Goal: Task Accomplishment & Management: Use online tool/utility

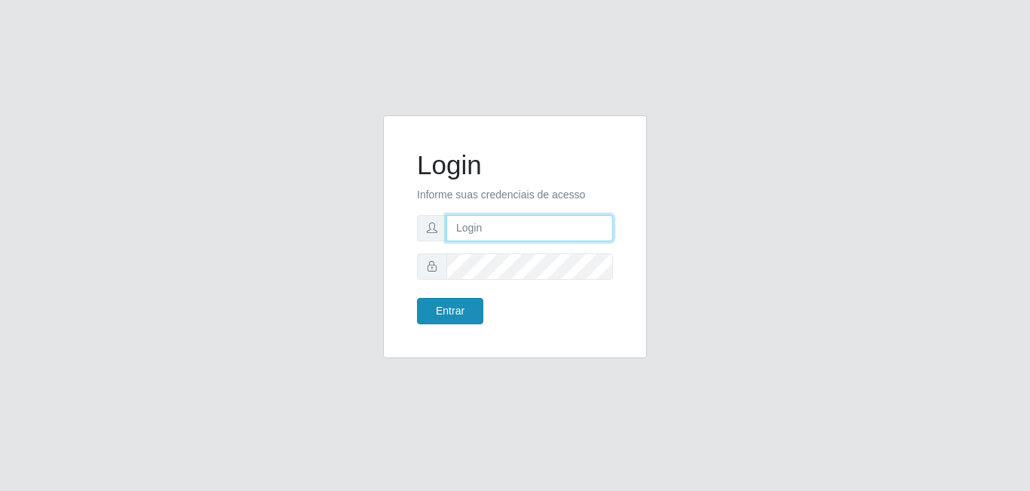
type input "[EMAIL_ADDRESS][DOMAIN_NAME]"
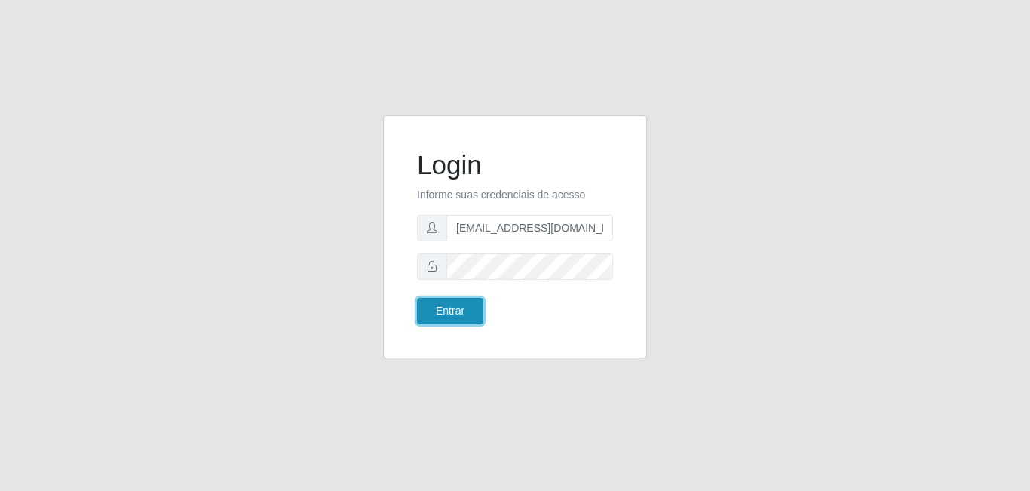
click at [443, 312] on button "Entrar" at bounding box center [450, 311] width 66 height 26
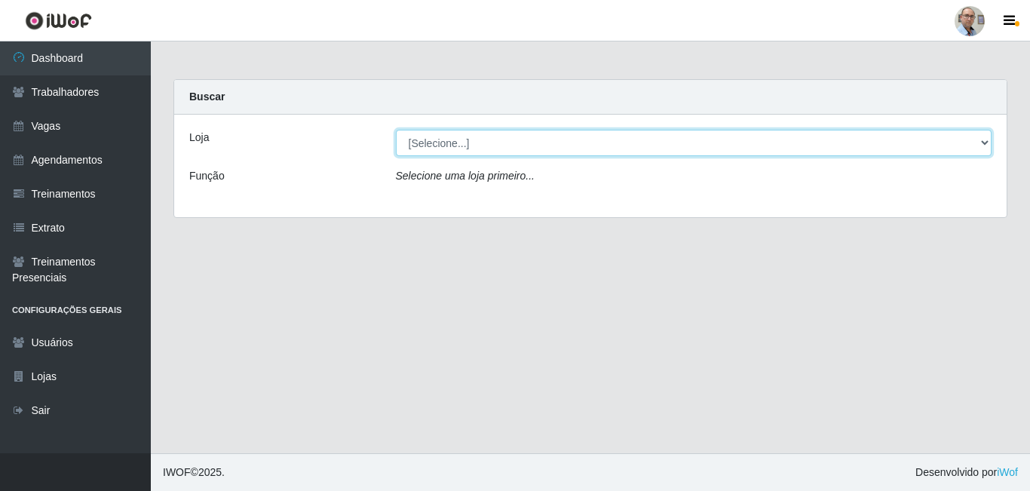
click at [497, 140] on select "[Selecione...] Mar Vermelho - Loja 04" at bounding box center [694, 143] width 596 height 26
select select "251"
click at [396, 130] on select "[Selecione...] Mar Vermelho - Loja 04" at bounding box center [694, 143] width 596 height 26
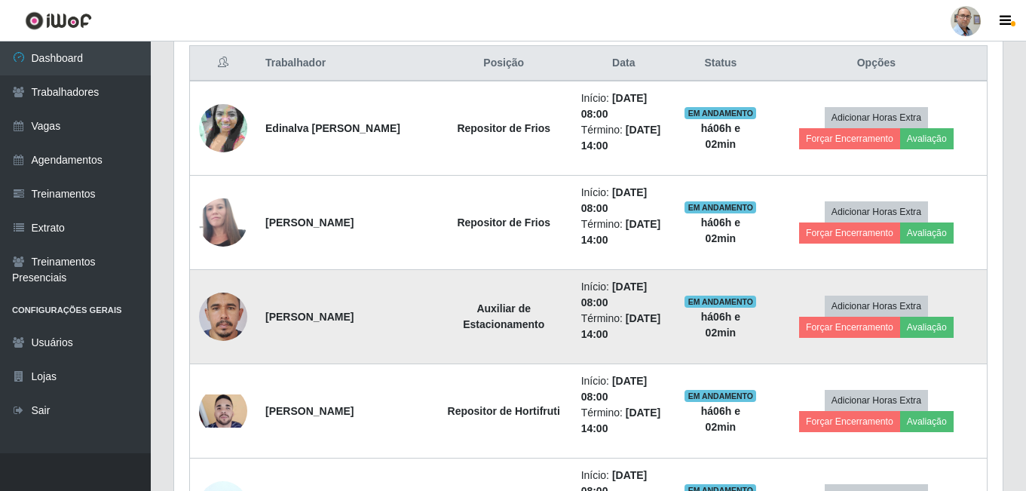
scroll to position [603, 0]
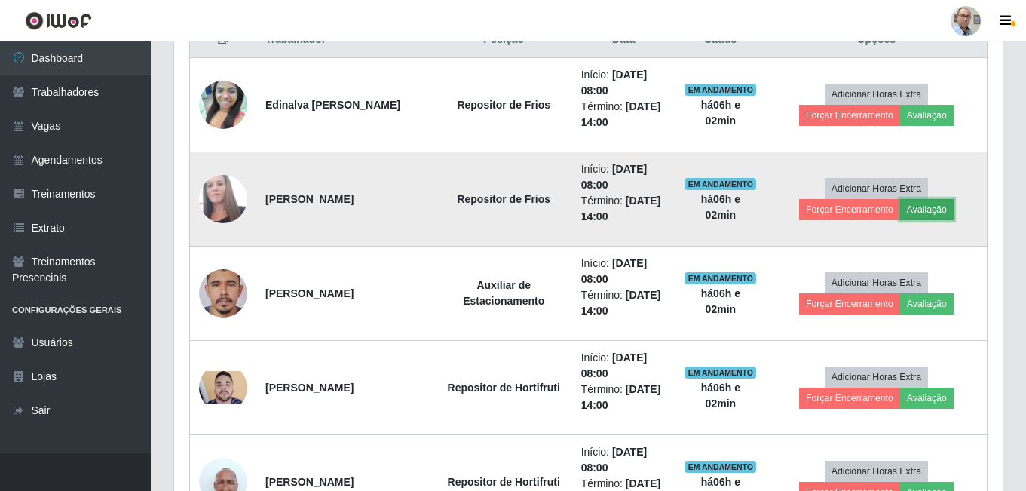
click at [940, 204] on button "Avaliação" at bounding box center [927, 209] width 54 height 21
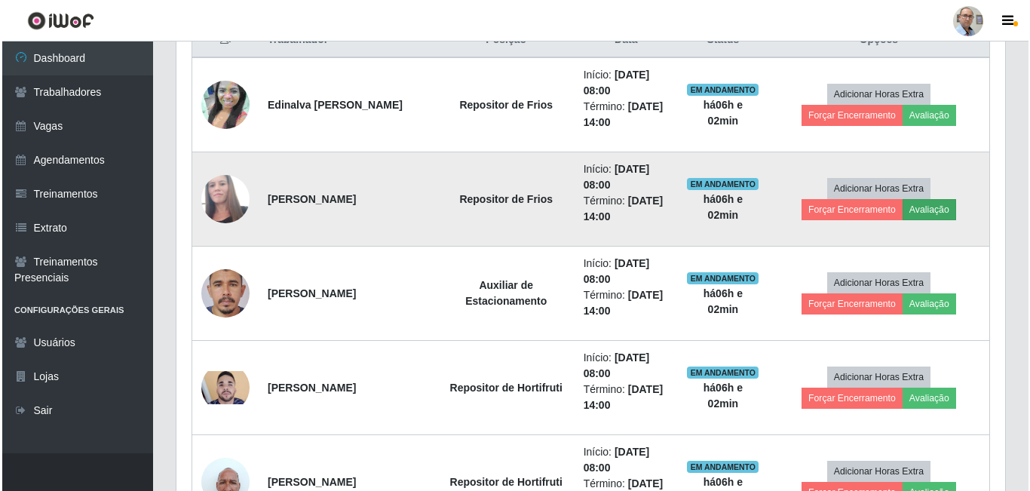
scroll to position [313, 821]
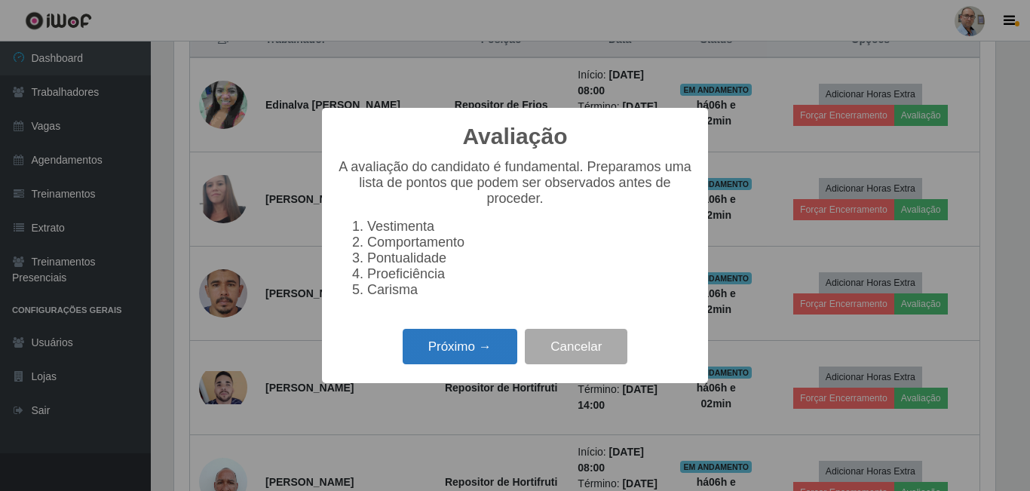
click at [455, 357] on button "Próximo →" at bounding box center [460, 346] width 115 height 35
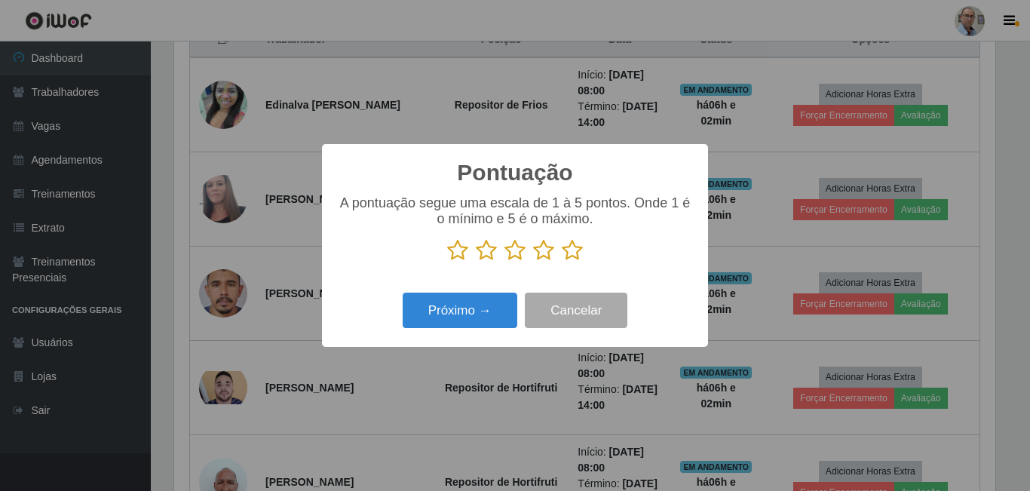
scroll to position [753643, 753135]
click at [571, 259] on icon at bounding box center [572, 250] width 21 height 23
click at [562, 262] on input "radio" at bounding box center [562, 262] width 0 height 0
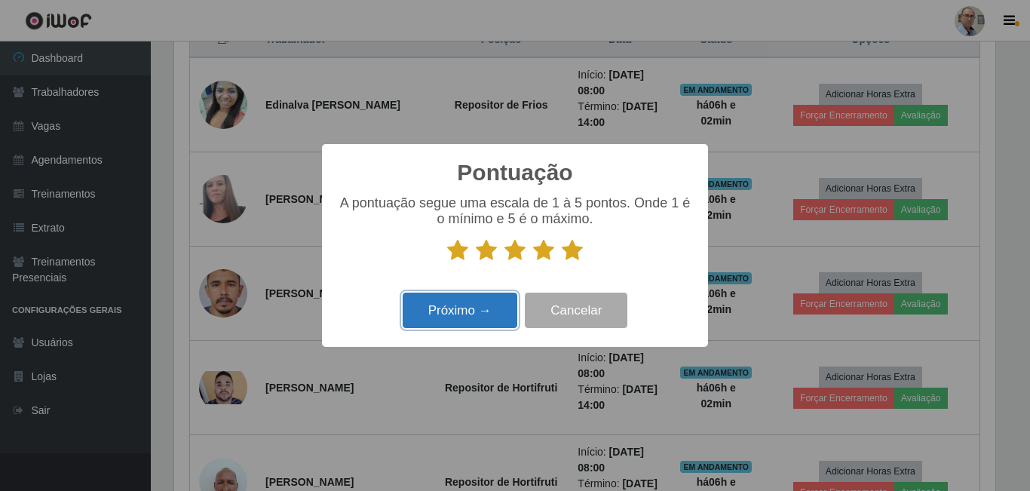
click at [451, 313] on button "Próximo →" at bounding box center [460, 310] width 115 height 35
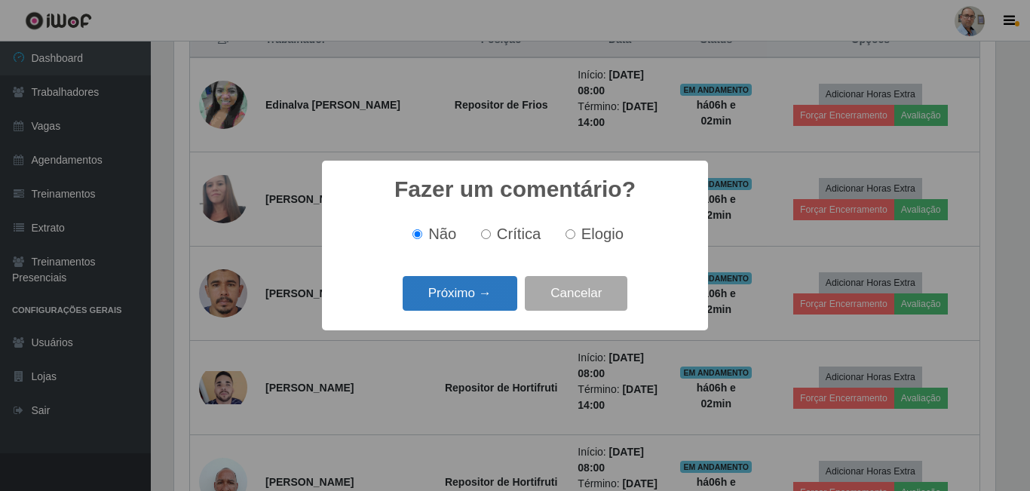
click at [470, 296] on button "Próximo →" at bounding box center [460, 293] width 115 height 35
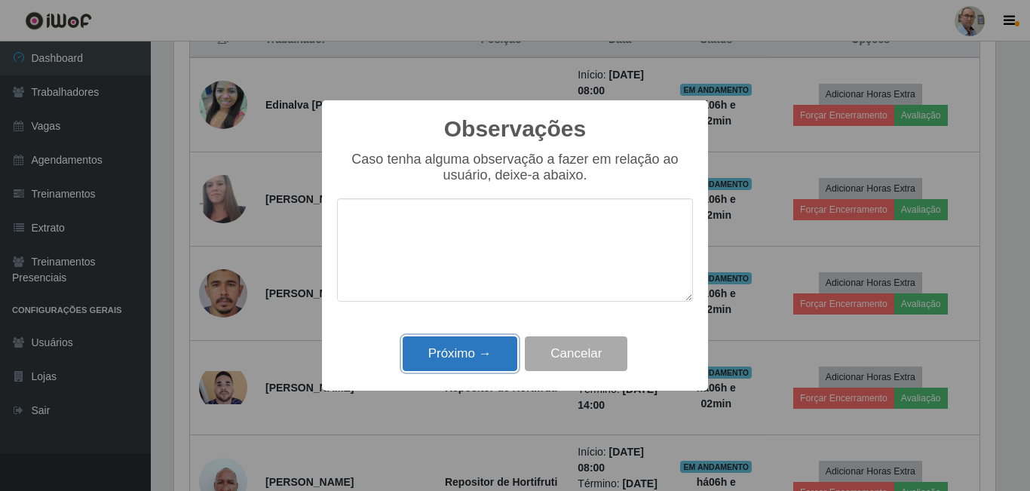
click at [464, 352] on button "Próximo →" at bounding box center [460, 353] width 115 height 35
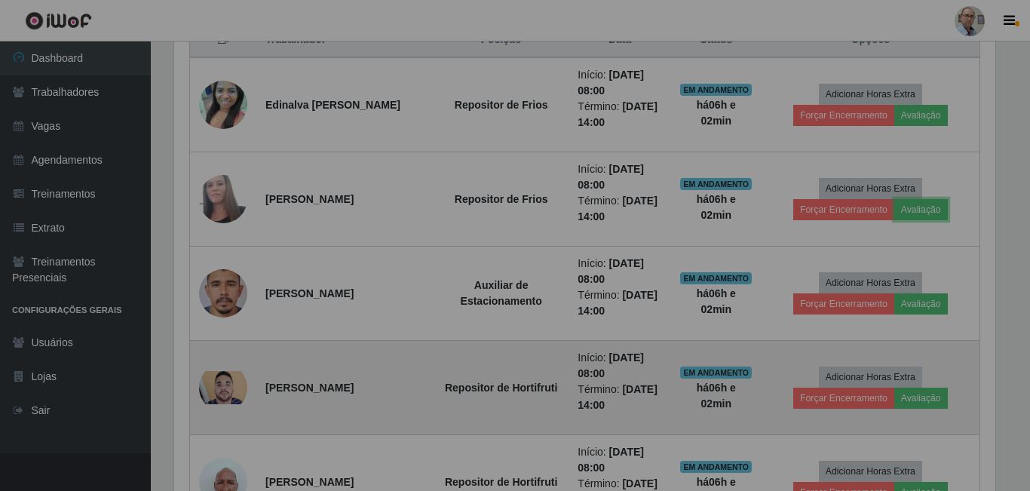
scroll to position [313, 829]
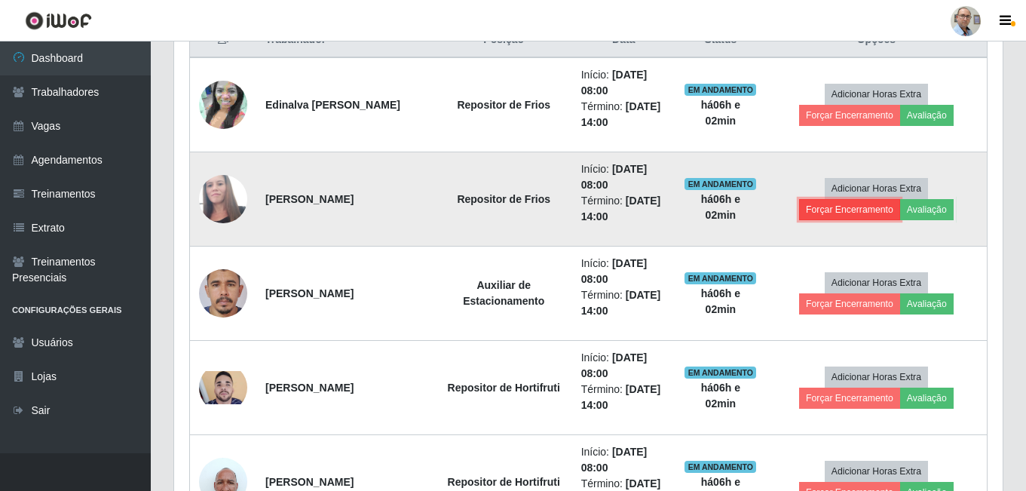
click at [860, 211] on button "Forçar Encerramento" at bounding box center [849, 209] width 101 height 21
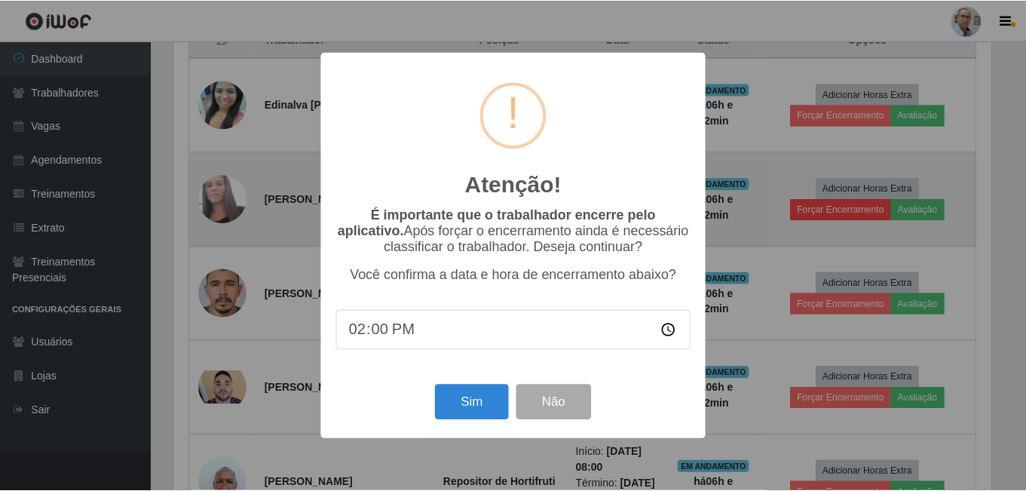
scroll to position [313, 821]
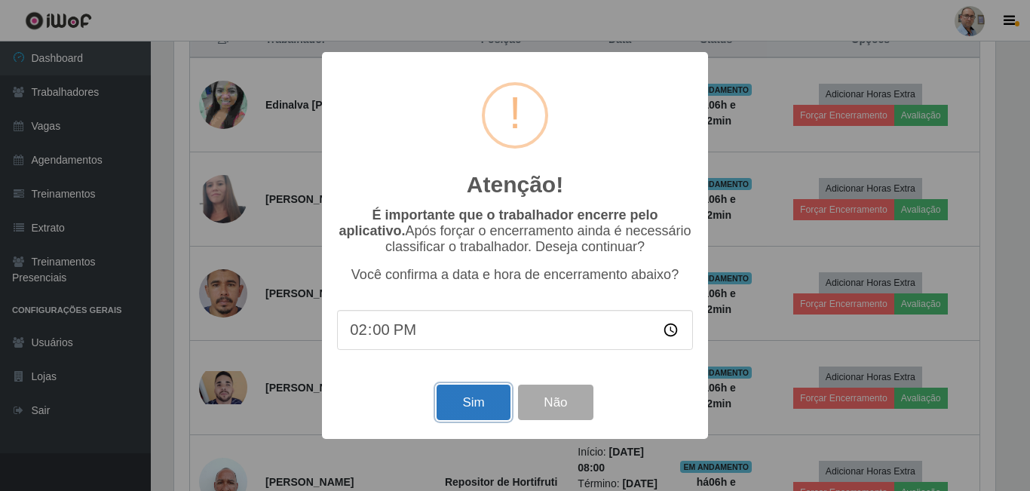
click at [464, 401] on button "Sim" at bounding box center [473, 402] width 73 height 35
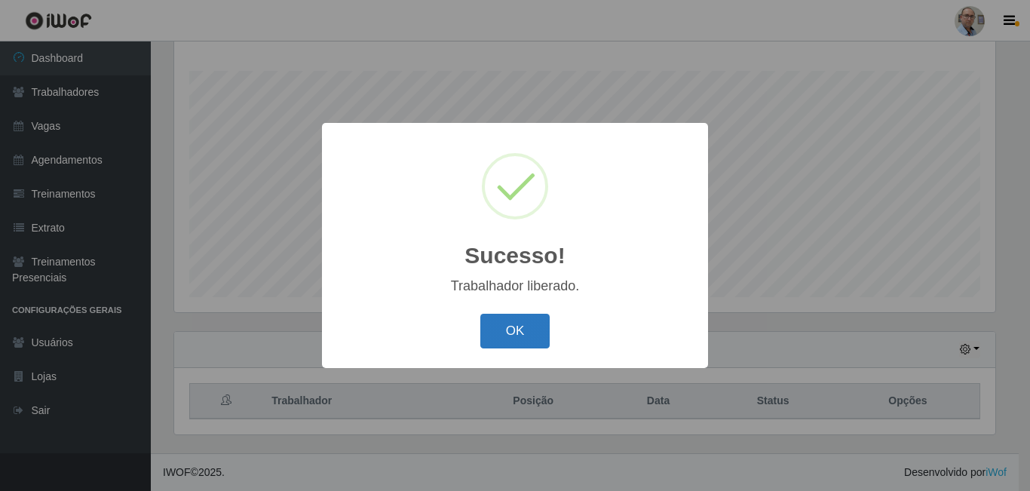
click at [529, 335] on button "OK" at bounding box center [515, 331] width 70 height 35
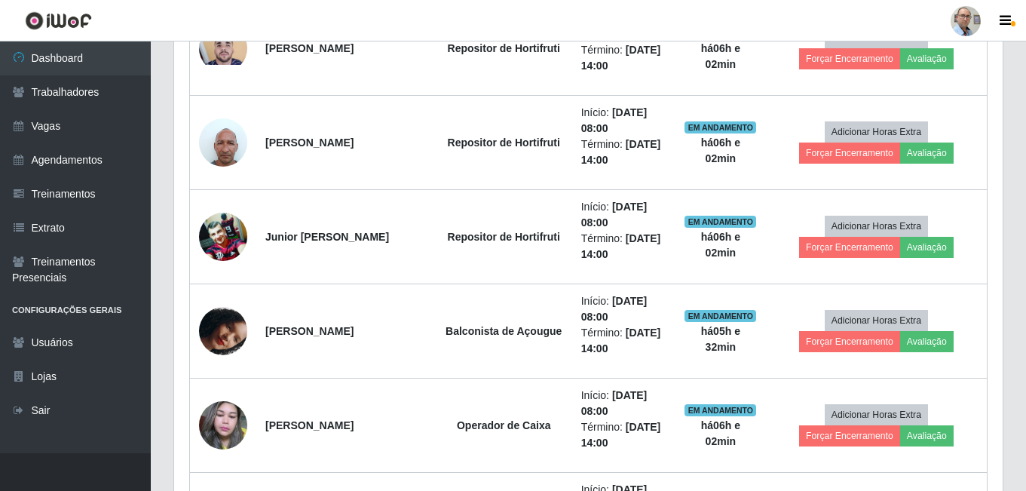
scroll to position [845, 0]
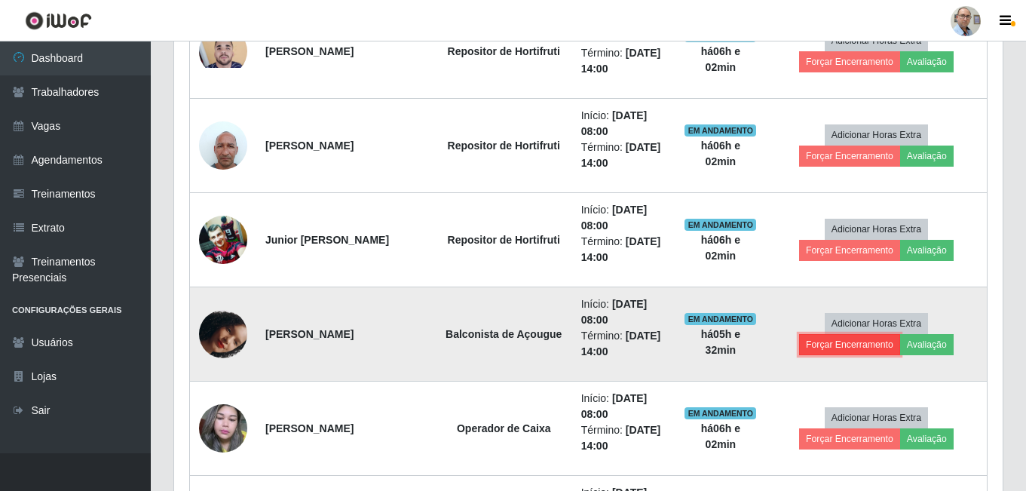
click at [850, 348] on button "Forçar Encerramento" at bounding box center [849, 344] width 101 height 21
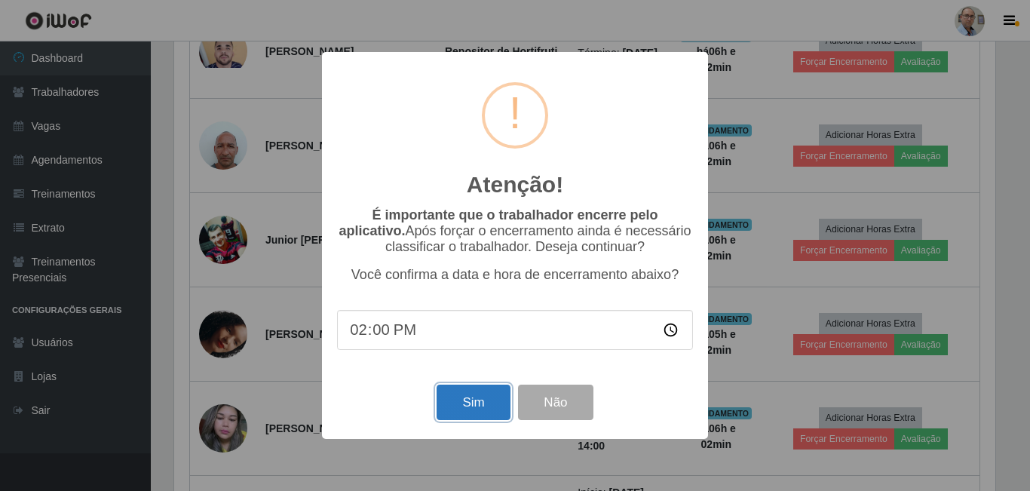
click at [478, 407] on button "Sim" at bounding box center [473, 402] width 73 height 35
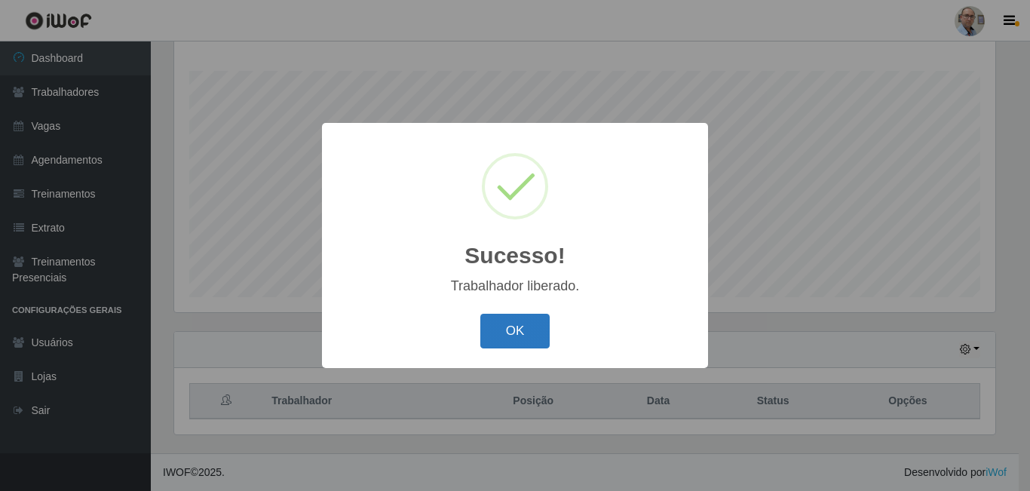
click at [503, 339] on button "OK" at bounding box center [515, 331] width 70 height 35
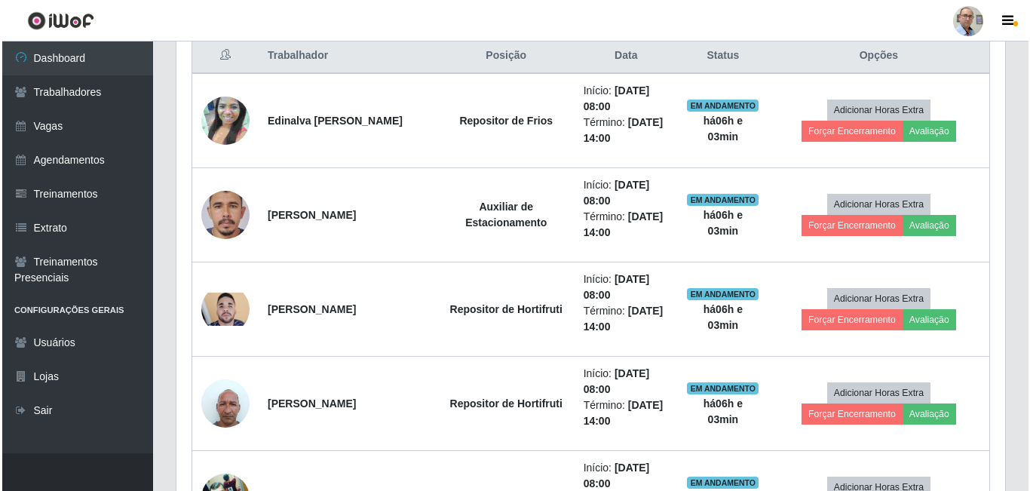
scroll to position [619, 0]
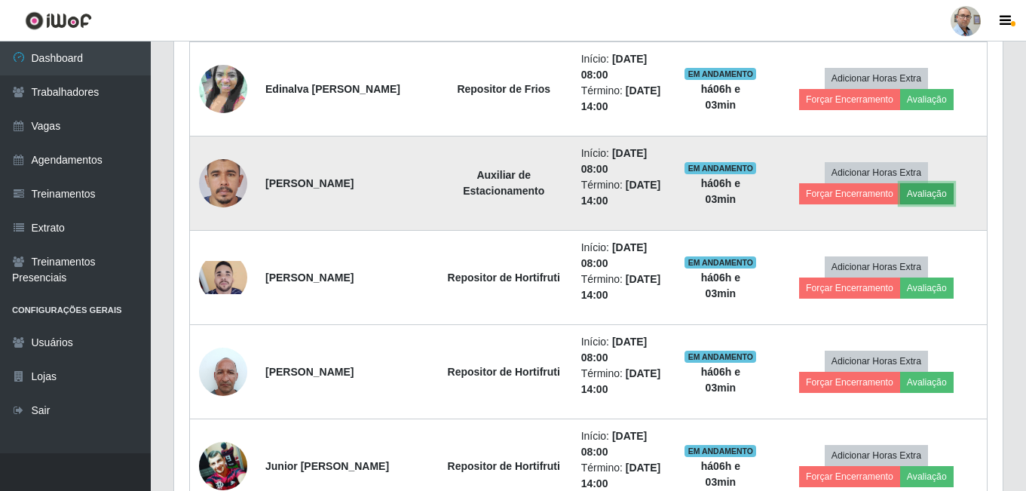
click at [924, 192] on button "Avaliação" at bounding box center [927, 193] width 54 height 21
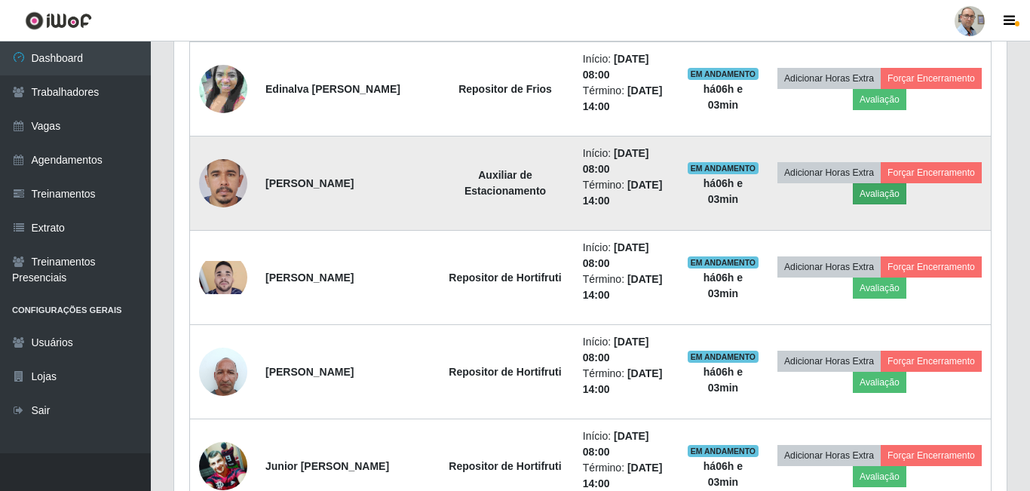
scroll to position [313, 821]
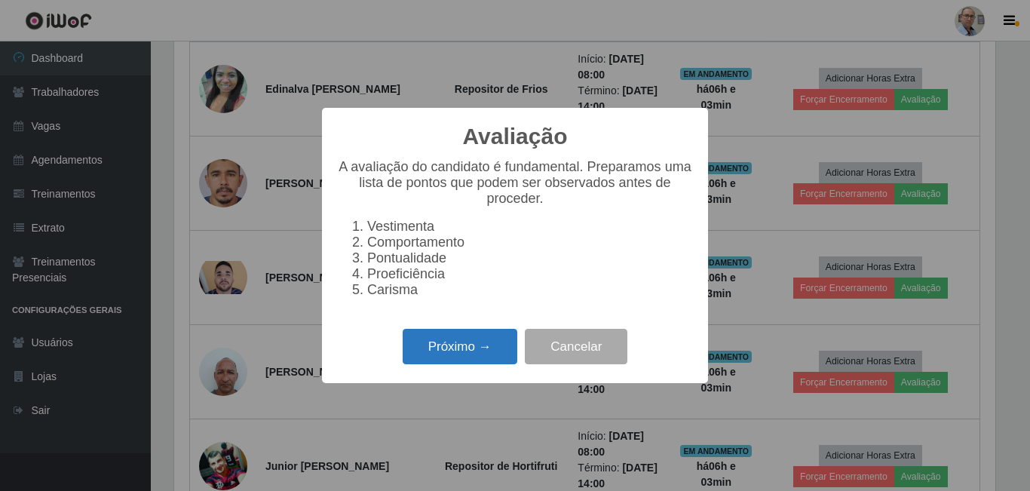
click at [464, 356] on button "Próximo →" at bounding box center [460, 346] width 115 height 35
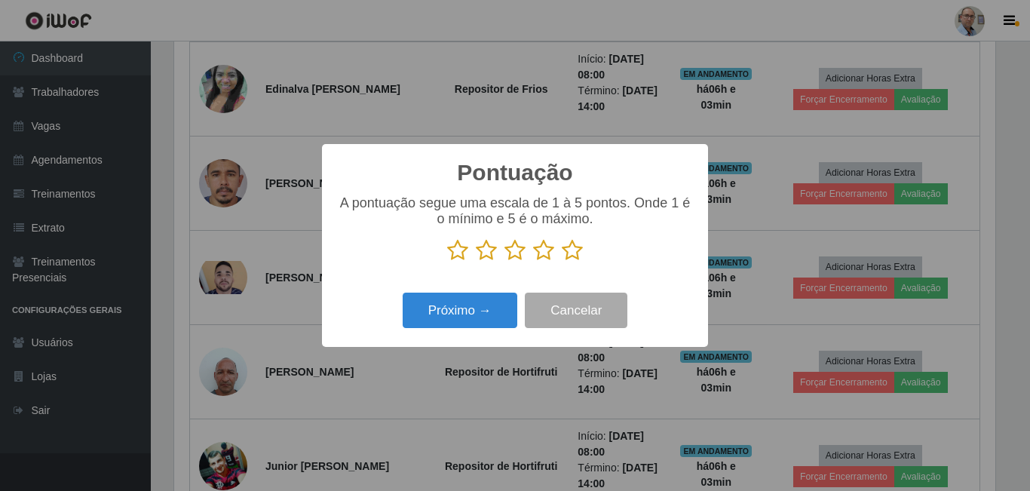
click at [574, 250] on icon at bounding box center [572, 250] width 21 height 23
click at [562, 262] on input "radio" at bounding box center [562, 262] width 0 height 0
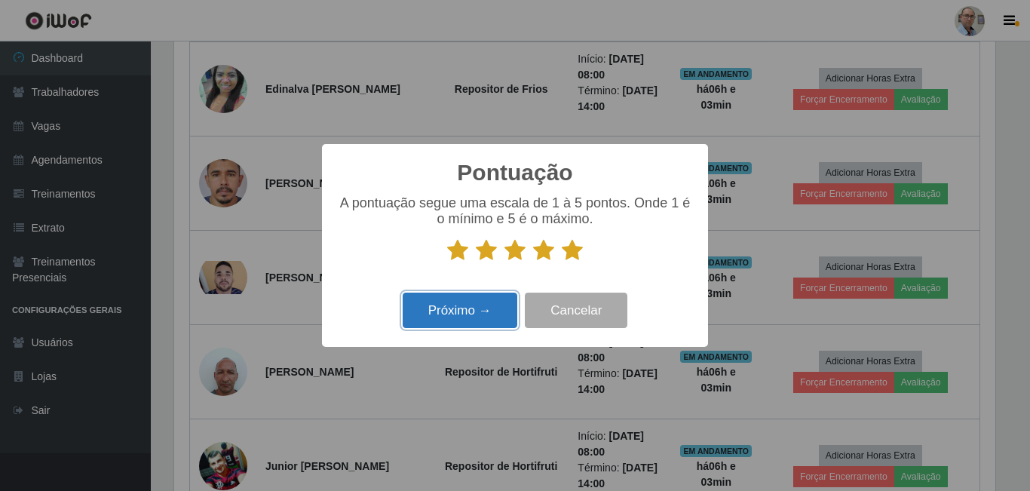
click at [447, 312] on button "Próximo →" at bounding box center [460, 310] width 115 height 35
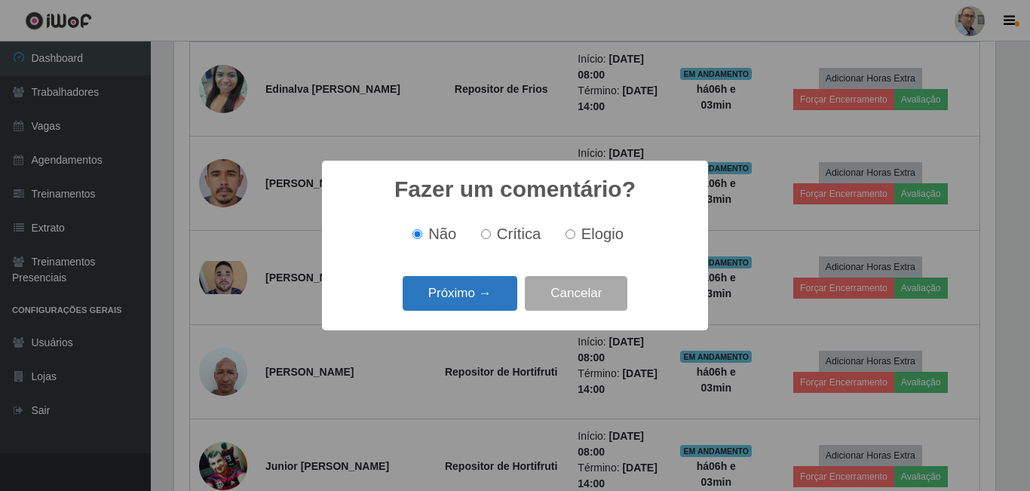
click at [467, 300] on button "Próximo →" at bounding box center [460, 293] width 115 height 35
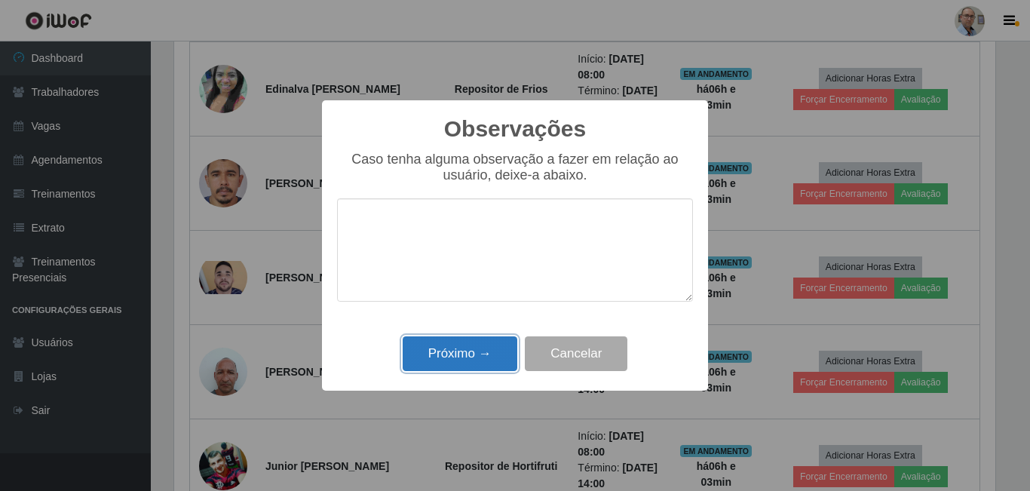
click at [468, 356] on button "Próximo →" at bounding box center [460, 353] width 115 height 35
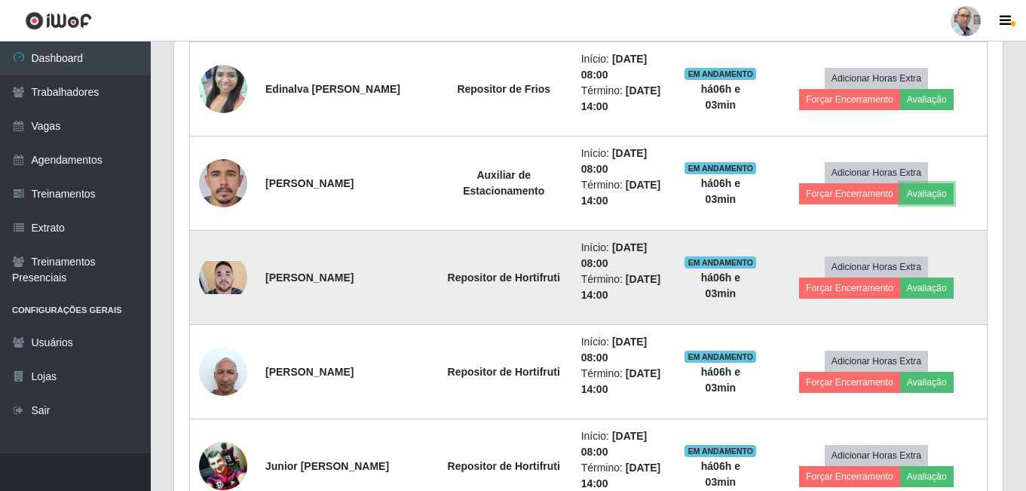
scroll to position [313, 829]
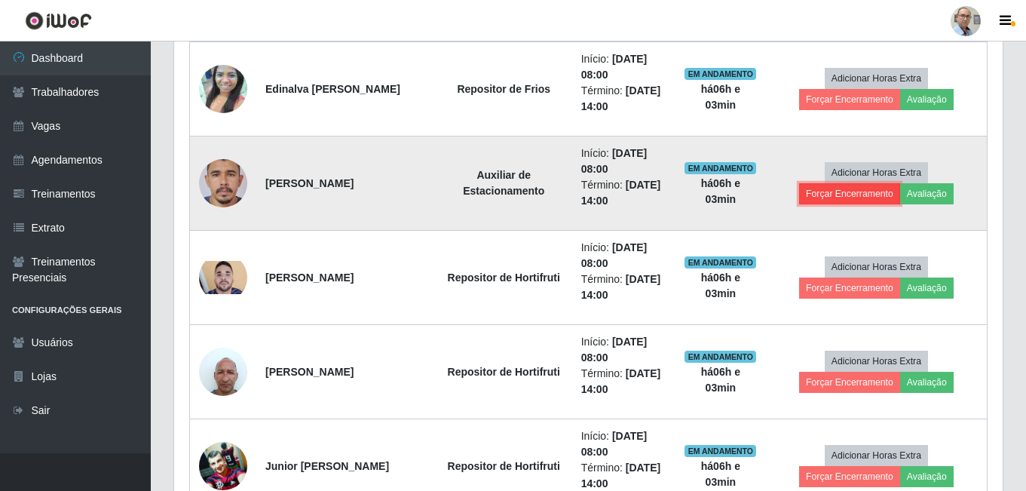
click at [852, 192] on button "Forçar Encerramento" at bounding box center [849, 193] width 101 height 21
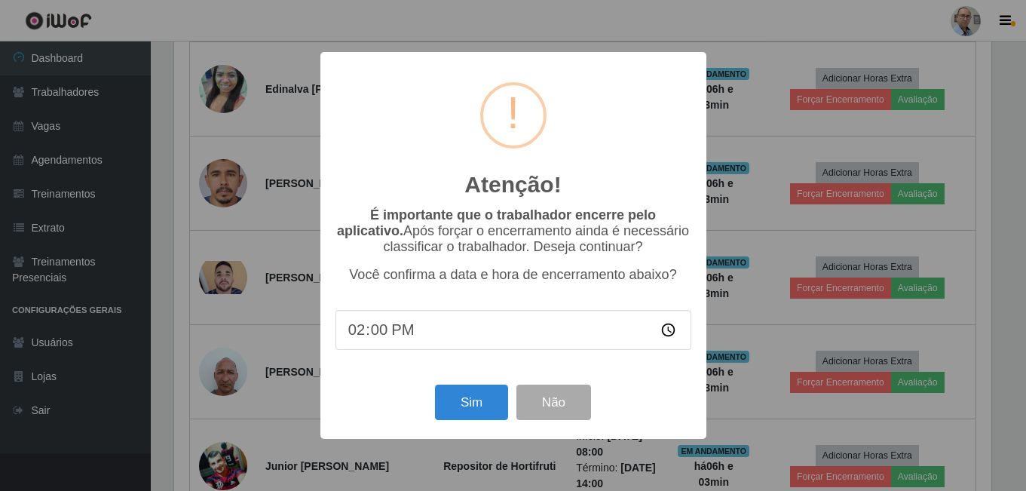
scroll to position [313, 821]
click at [460, 410] on button "Sim" at bounding box center [473, 402] width 73 height 35
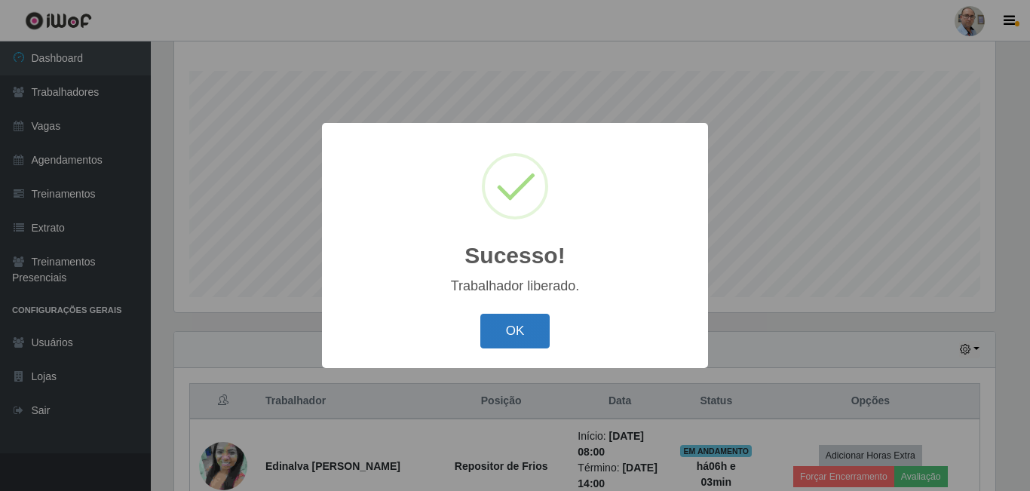
click at [511, 342] on button "OK" at bounding box center [515, 331] width 70 height 35
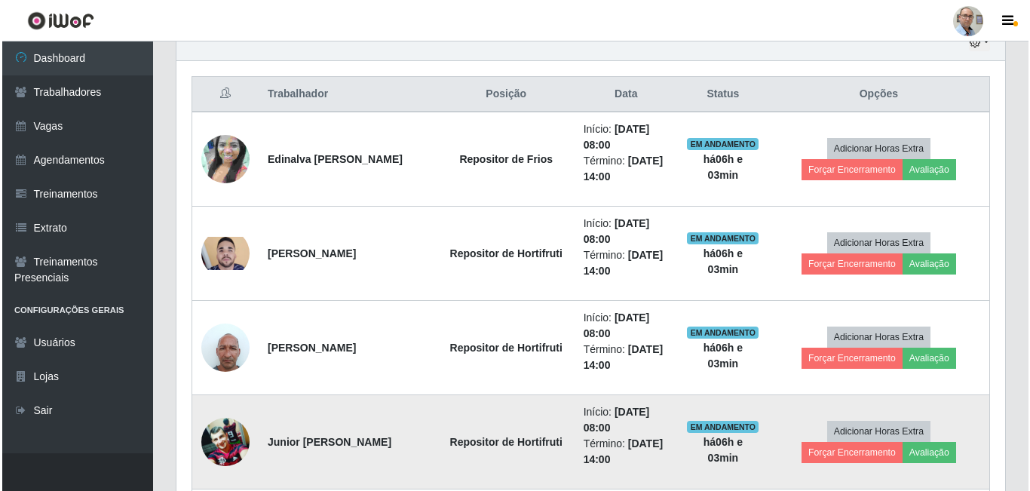
scroll to position [544, 0]
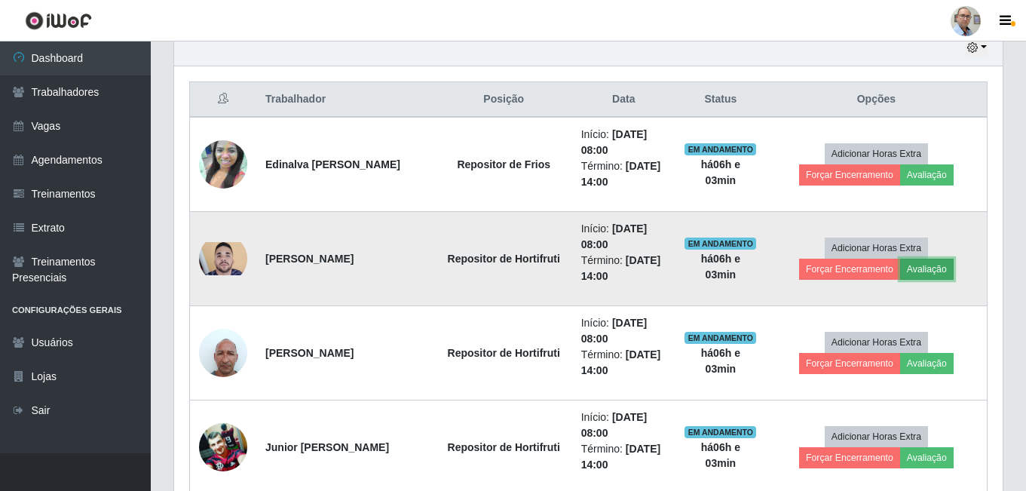
click at [927, 270] on button "Avaliação" at bounding box center [927, 269] width 54 height 21
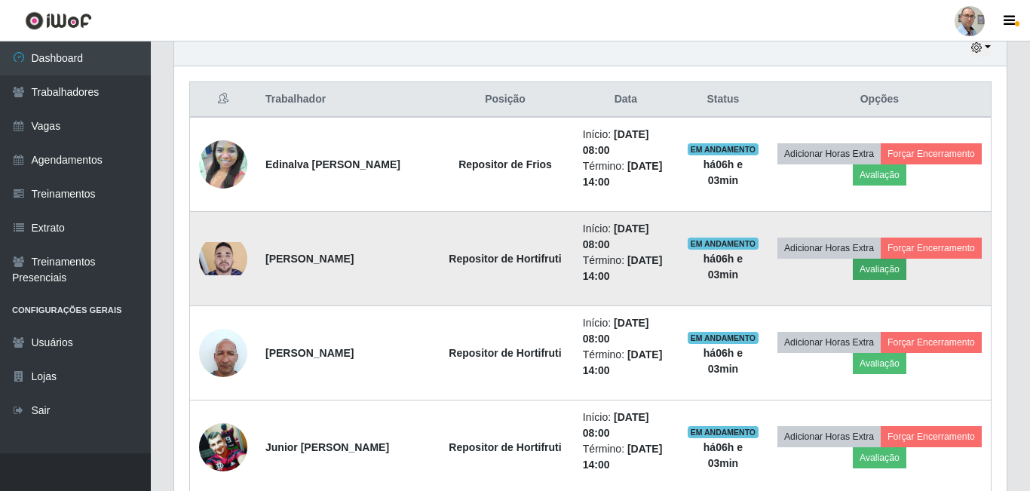
scroll to position [313, 821]
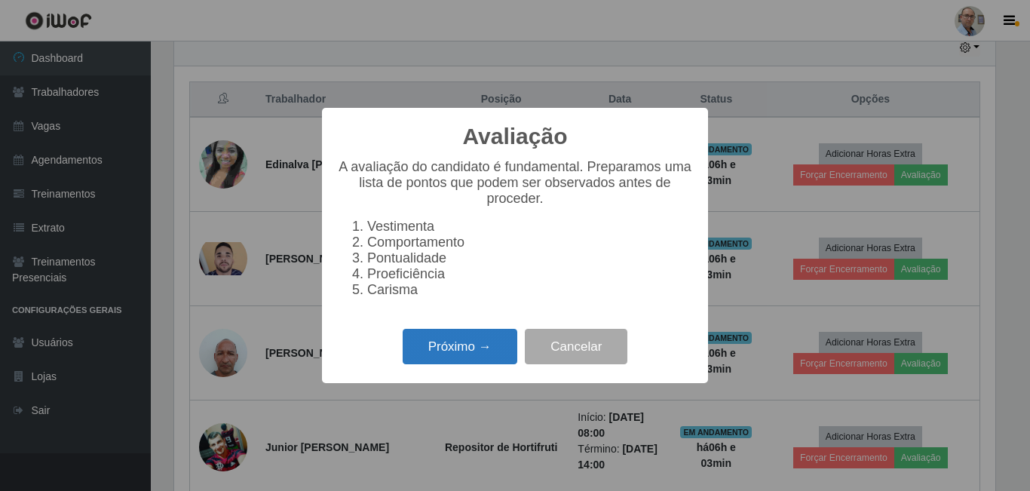
click at [435, 356] on button "Próximo →" at bounding box center [460, 346] width 115 height 35
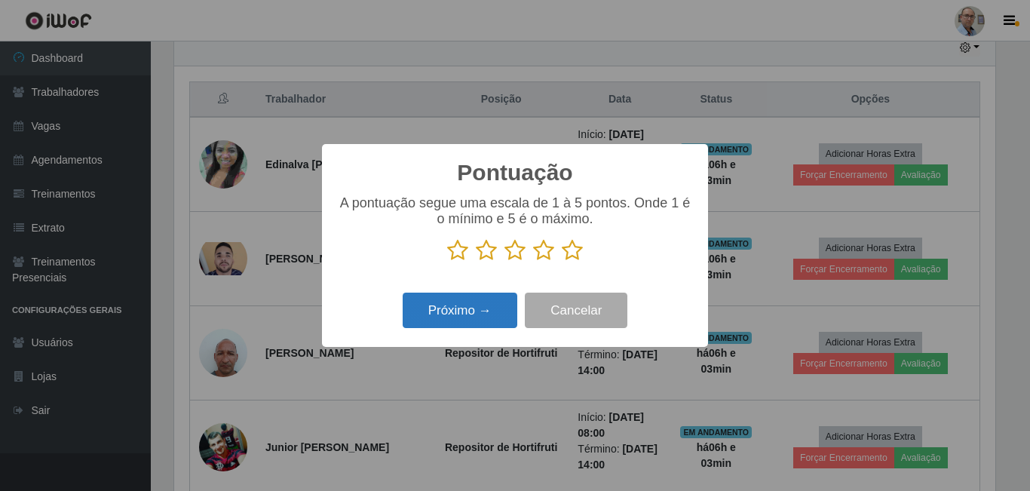
scroll to position [0, 0]
click at [575, 256] on icon at bounding box center [572, 250] width 21 height 23
click at [562, 262] on input "radio" at bounding box center [562, 262] width 0 height 0
click at [480, 306] on button "Próximo →" at bounding box center [460, 310] width 115 height 35
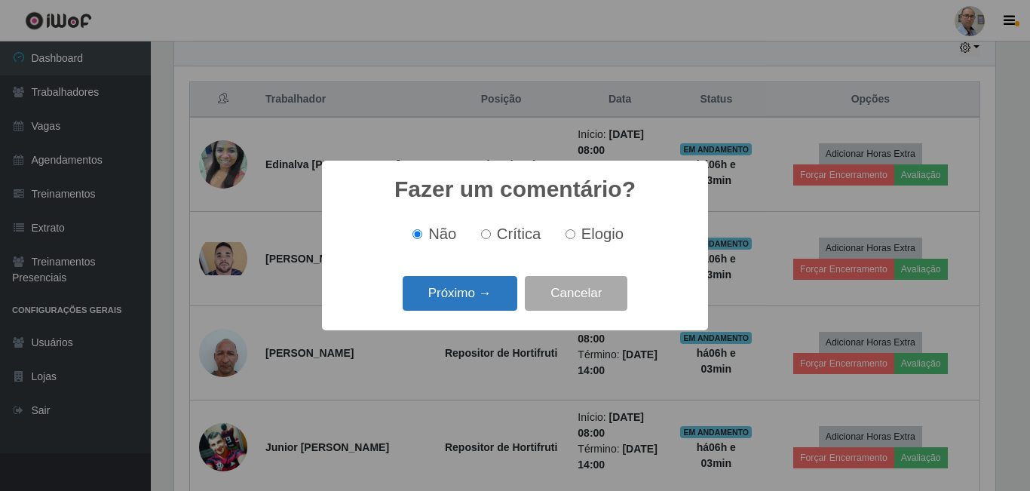
click at [473, 290] on button "Próximo →" at bounding box center [460, 293] width 115 height 35
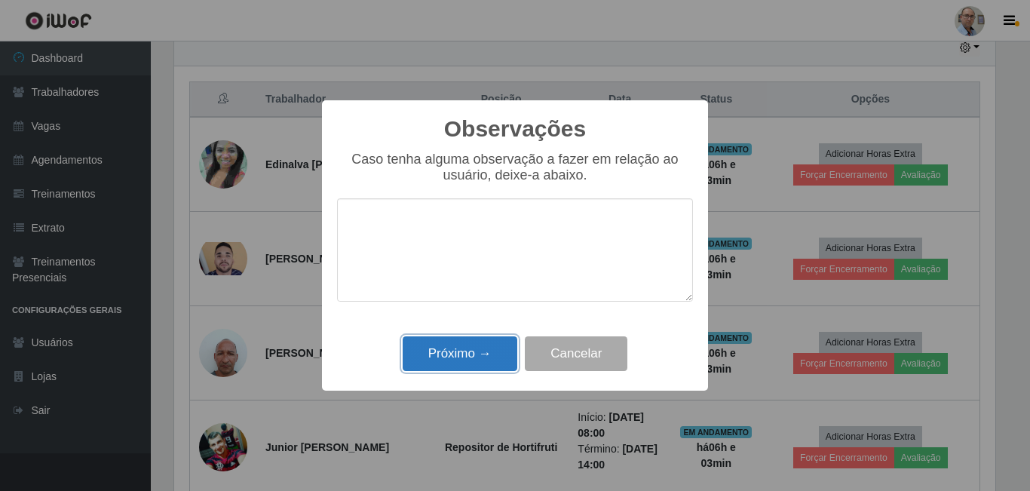
click at [463, 355] on button "Próximo →" at bounding box center [460, 353] width 115 height 35
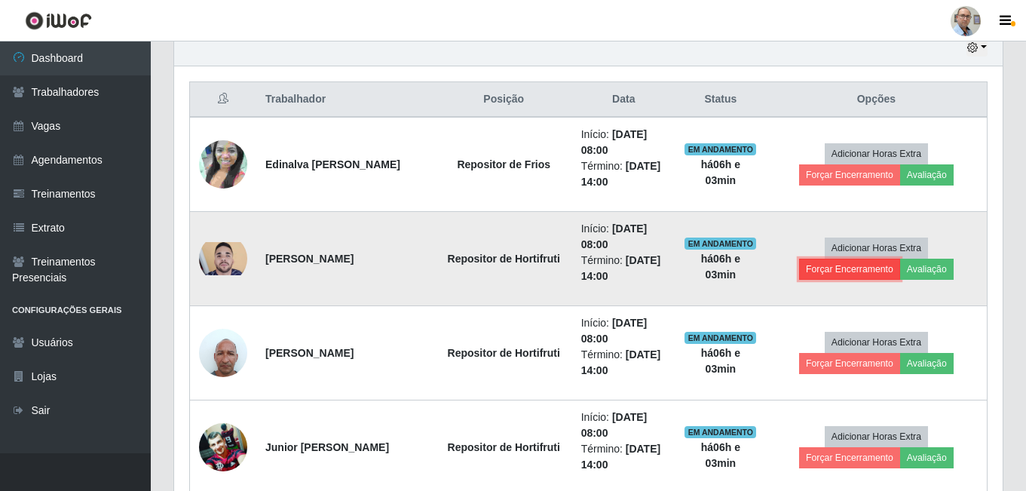
click at [865, 269] on button "Forçar Encerramento" at bounding box center [849, 269] width 101 height 21
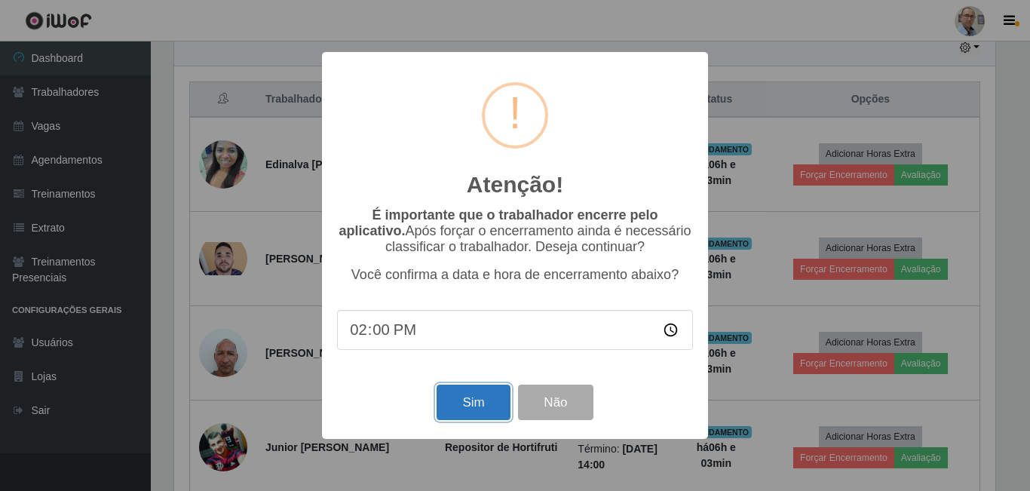
click at [483, 410] on button "Sim" at bounding box center [473, 402] width 73 height 35
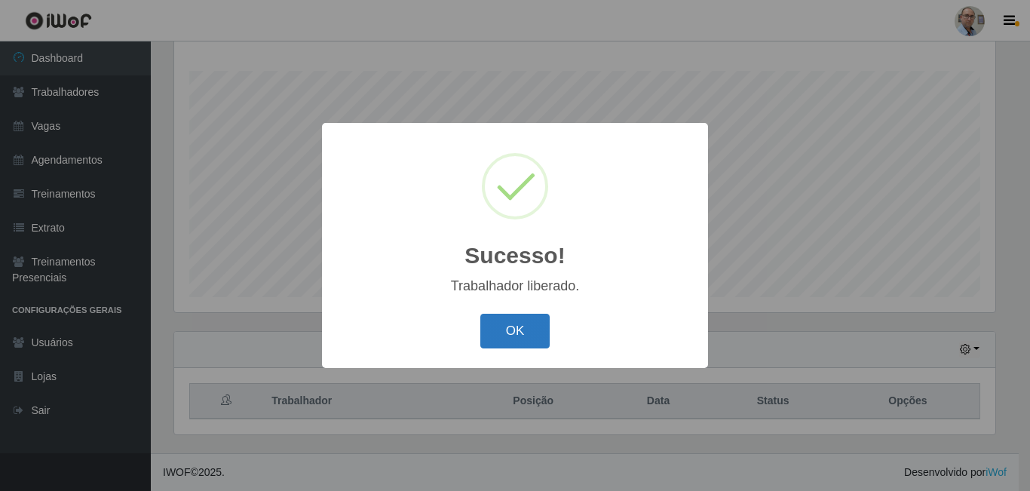
click at [531, 325] on button "OK" at bounding box center [515, 331] width 70 height 35
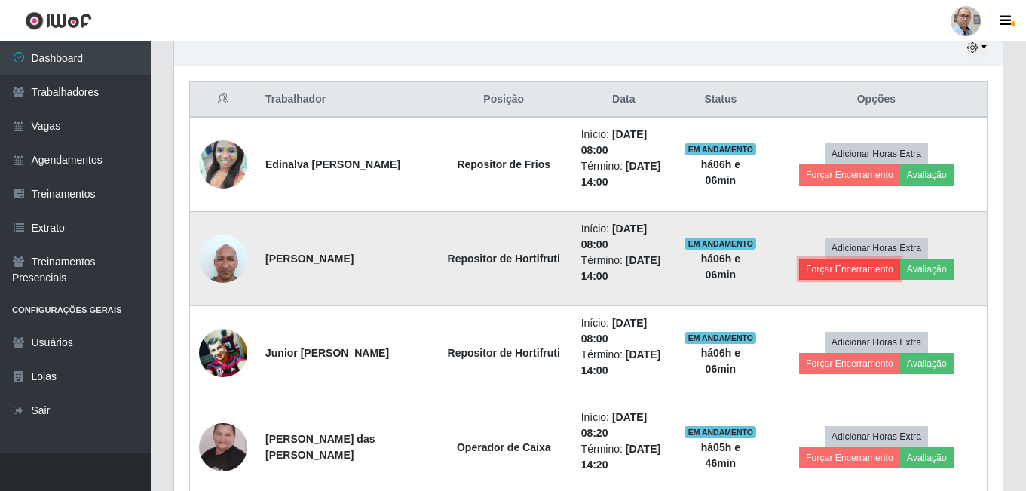
click at [820, 274] on button "Forçar Encerramento" at bounding box center [849, 269] width 101 height 21
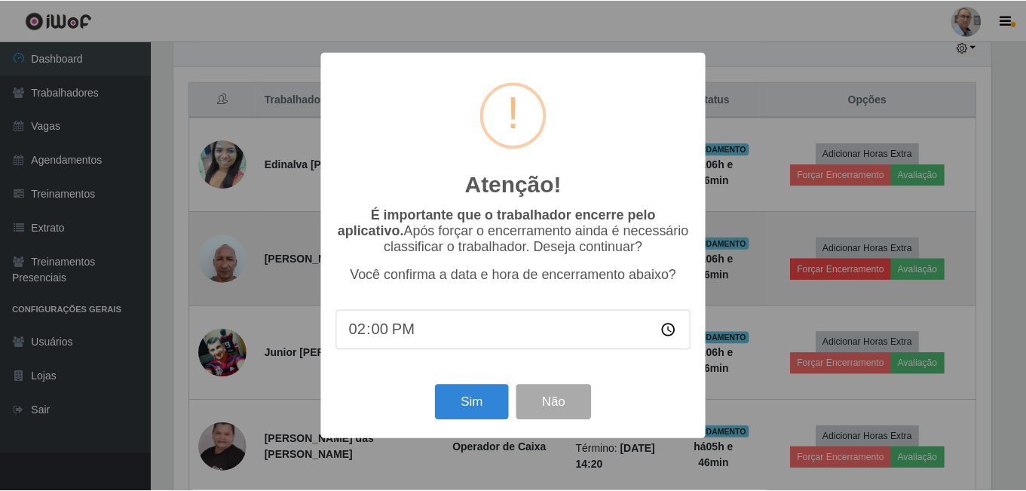
scroll to position [313, 821]
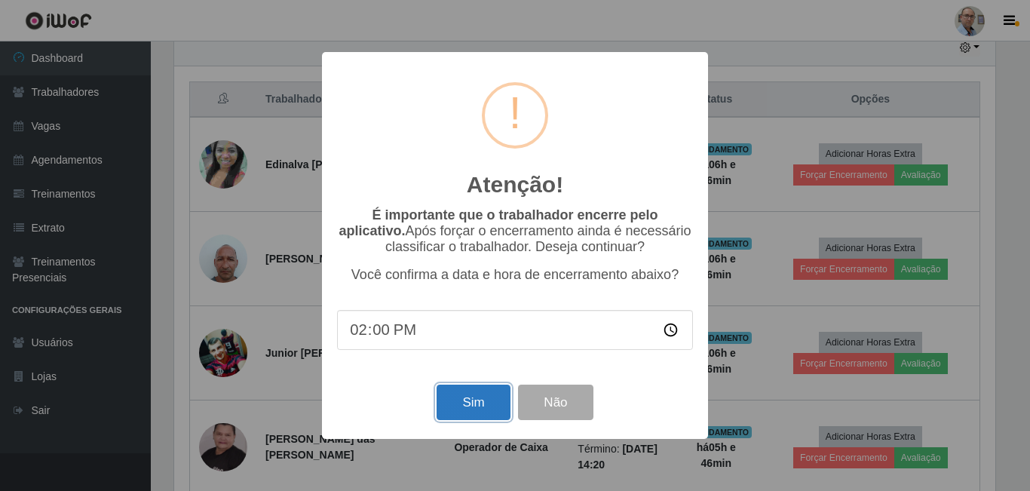
click at [468, 420] on button "Sim" at bounding box center [473, 402] width 73 height 35
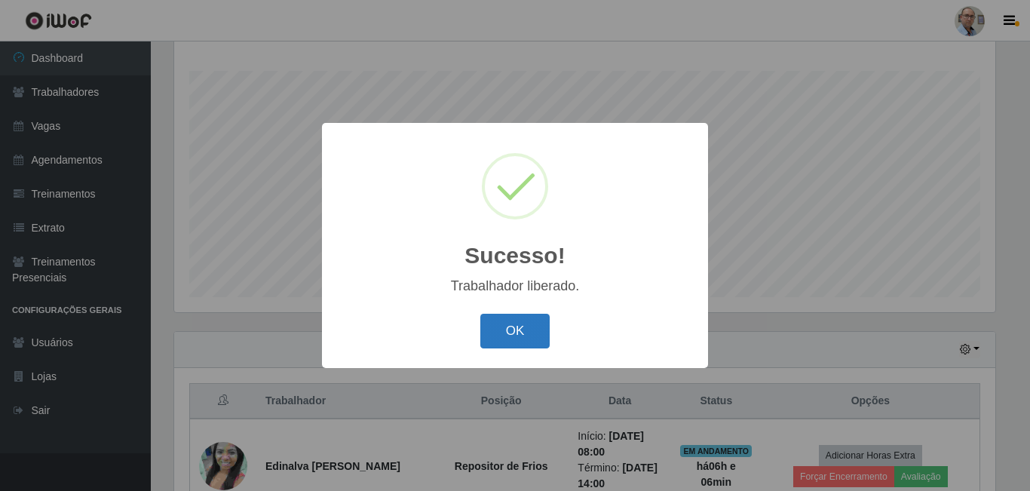
click at [535, 332] on button "OK" at bounding box center [515, 331] width 70 height 35
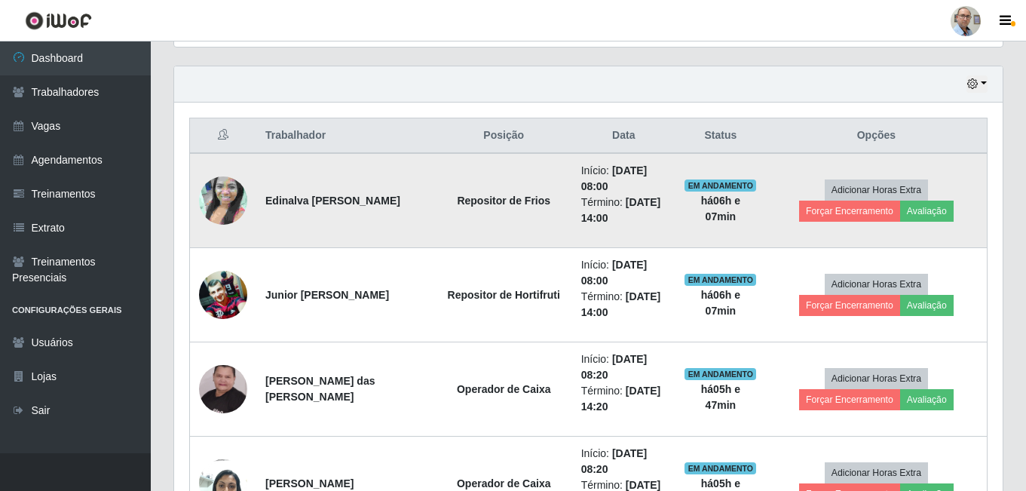
scroll to position [544, 0]
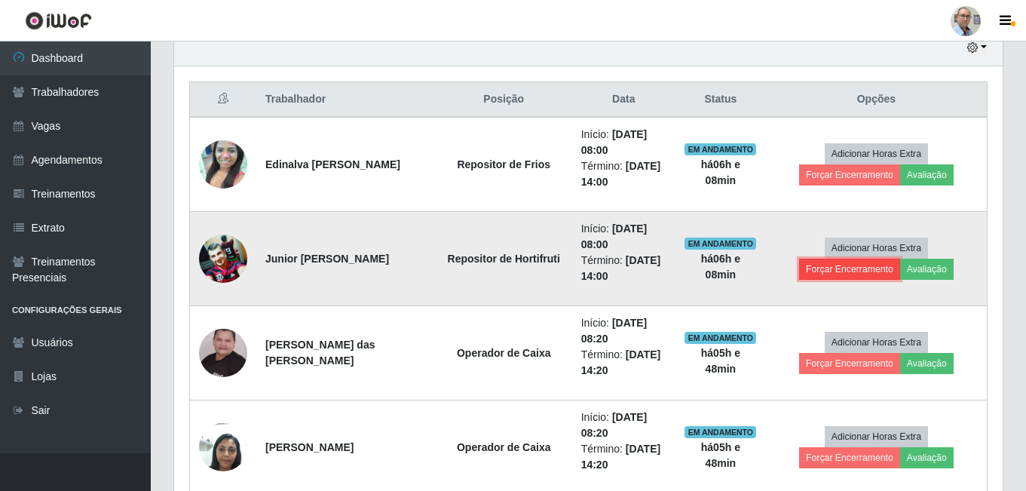
click at [842, 275] on button "Forçar Encerramento" at bounding box center [849, 269] width 101 height 21
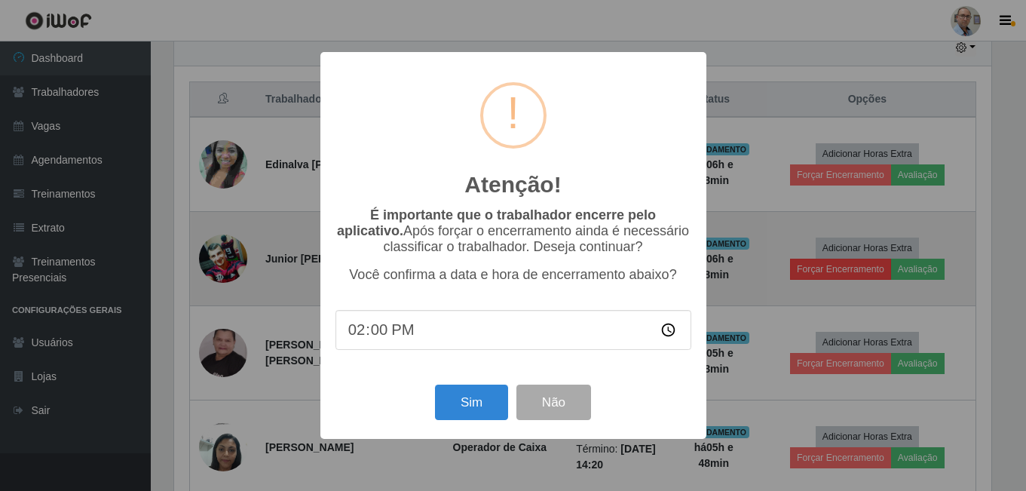
scroll to position [313, 821]
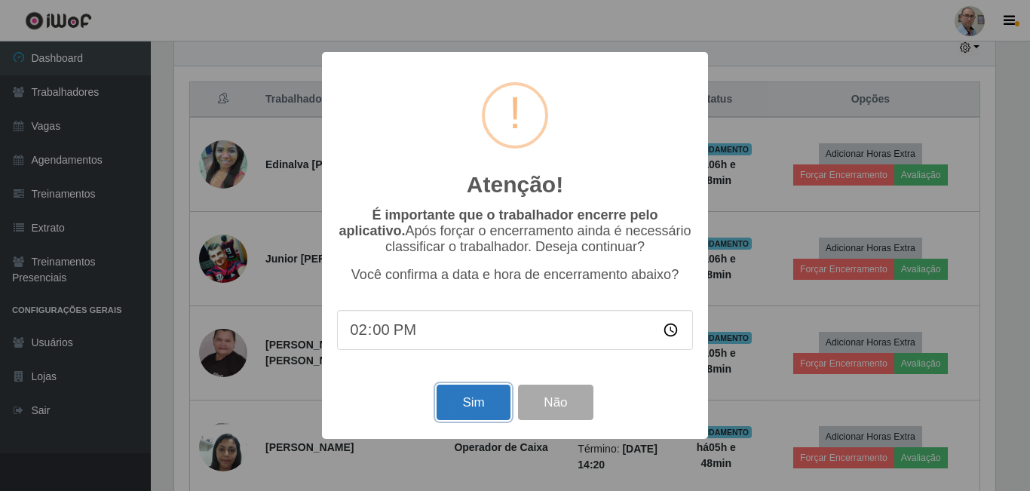
click at [475, 408] on button "Sim" at bounding box center [473, 402] width 73 height 35
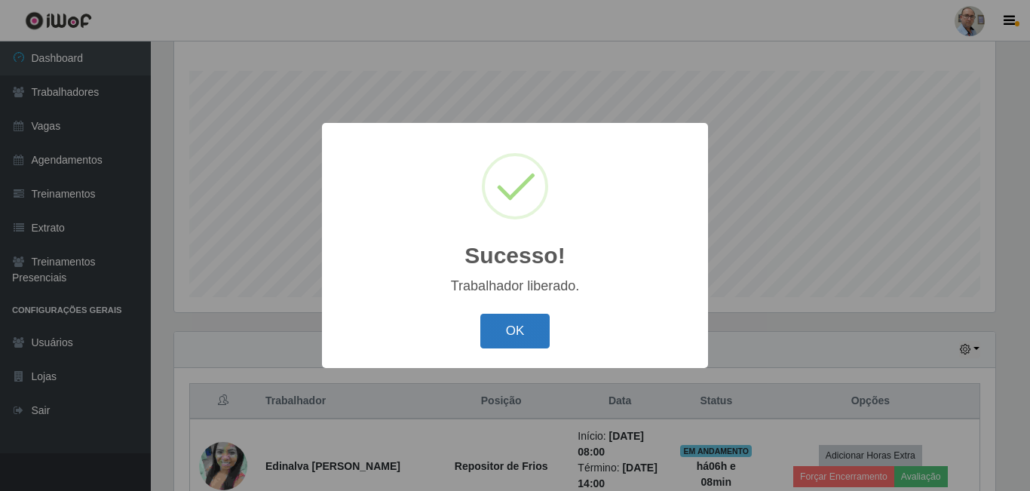
click at [494, 330] on button "OK" at bounding box center [515, 331] width 70 height 35
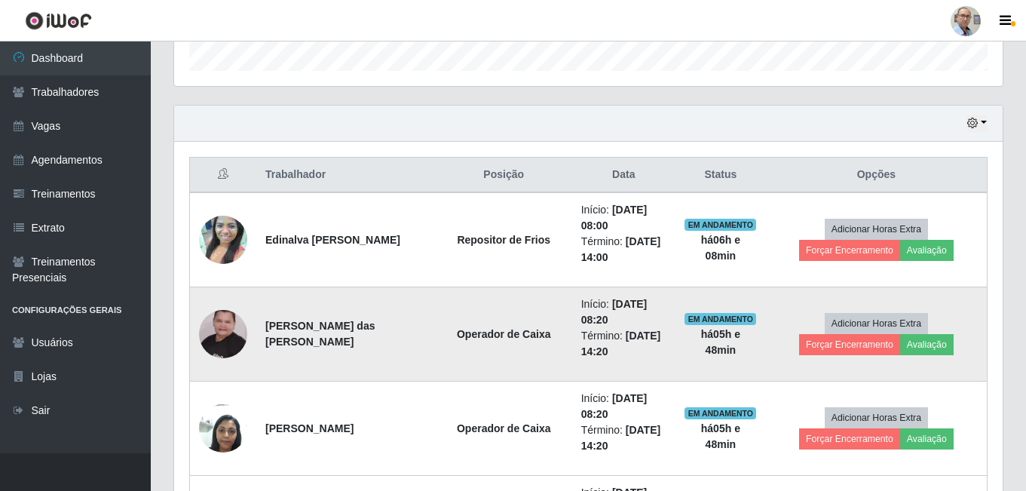
scroll to position [544, 0]
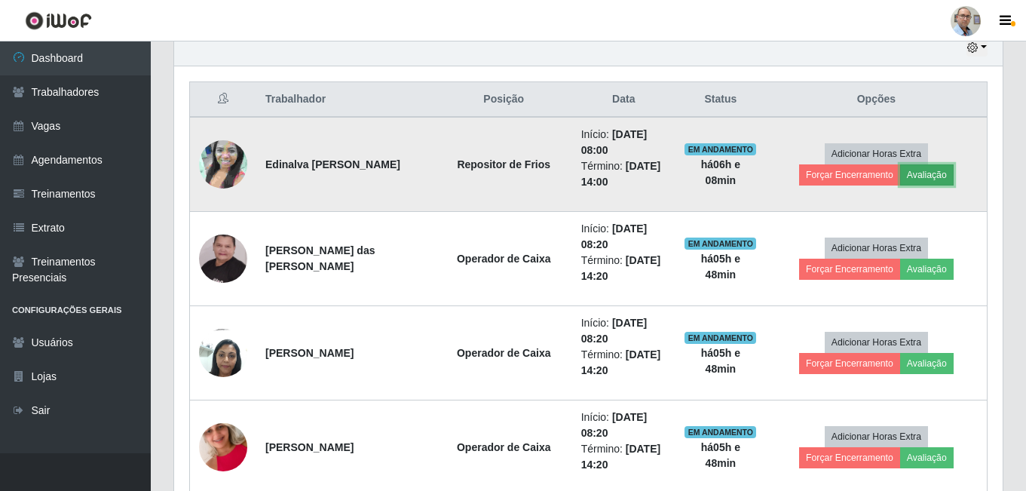
click at [935, 171] on button "Avaliação" at bounding box center [927, 174] width 54 height 21
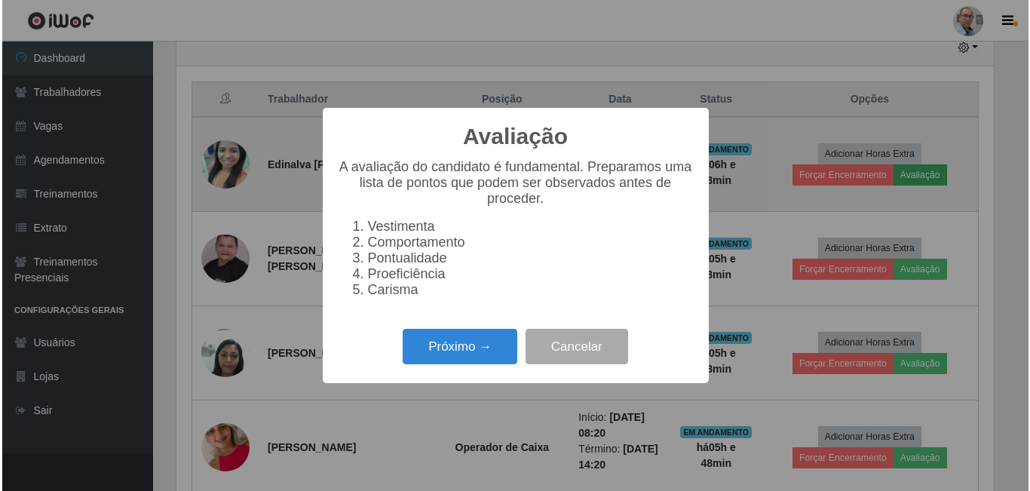
scroll to position [313, 821]
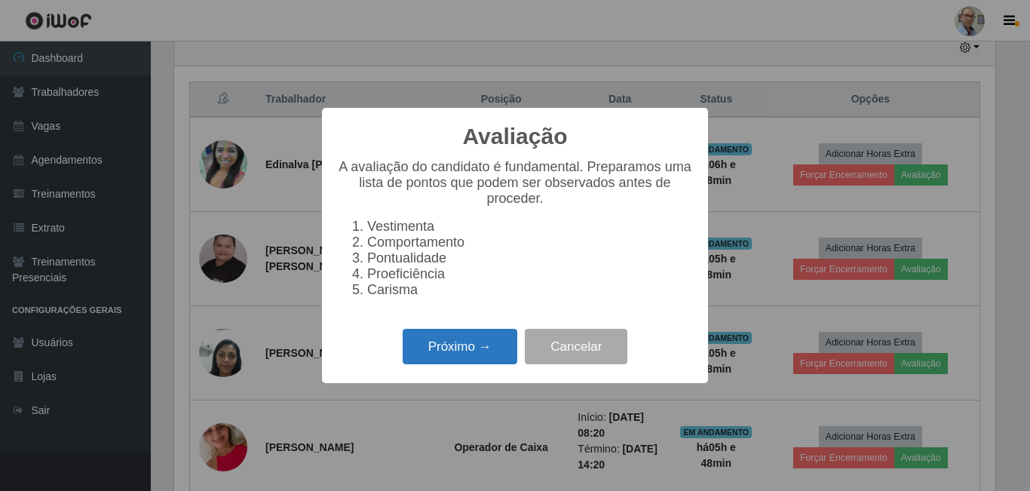
click at [466, 362] on button "Próximo →" at bounding box center [460, 346] width 115 height 35
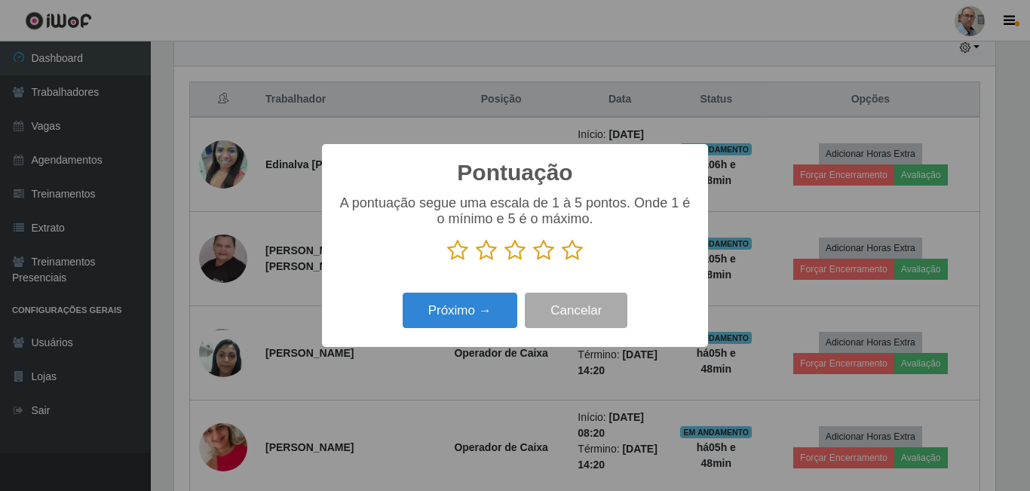
scroll to position [753643, 753135]
click at [577, 258] on icon at bounding box center [572, 250] width 21 height 23
click at [562, 262] on input "radio" at bounding box center [562, 262] width 0 height 0
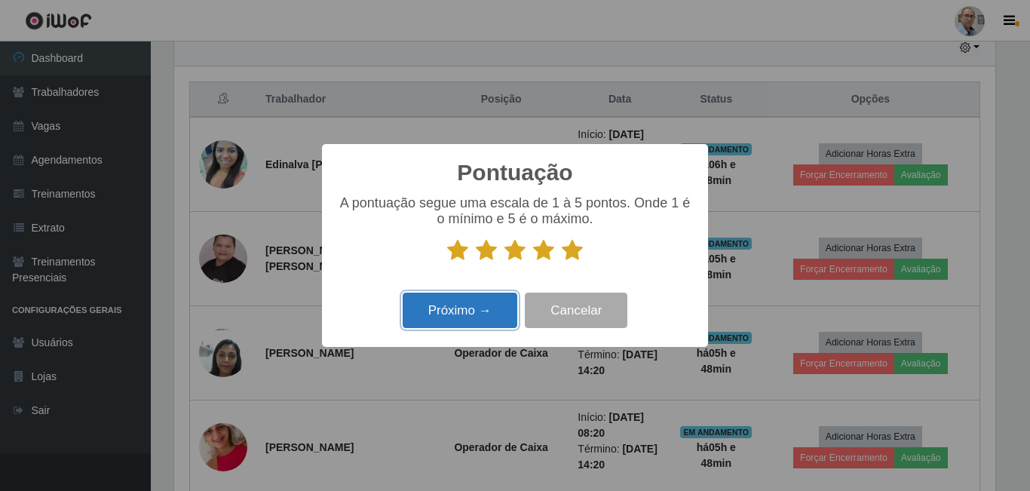
click at [458, 327] on button "Próximo →" at bounding box center [460, 310] width 115 height 35
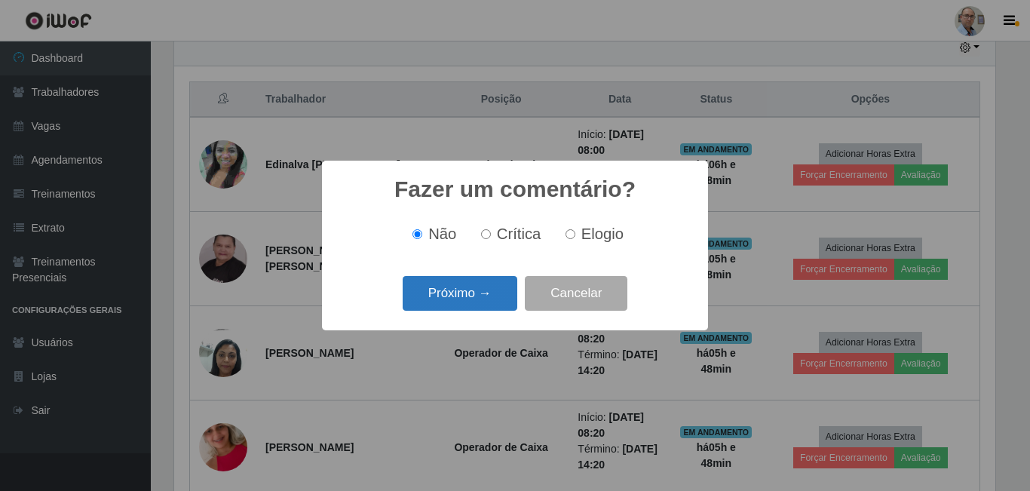
click at [477, 306] on button "Próximo →" at bounding box center [460, 293] width 115 height 35
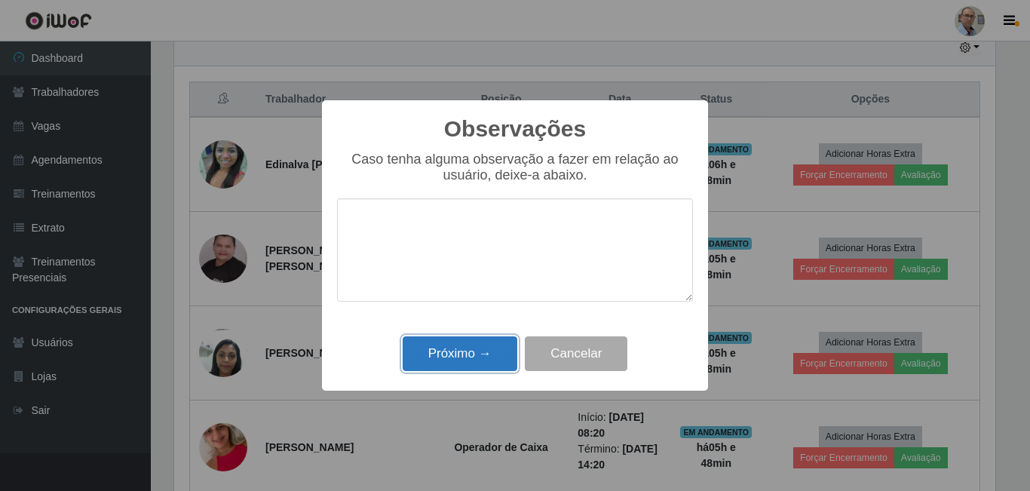
click at [456, 359] on button "Próximo →" at bounding box center [460, 353] width 115 height 35
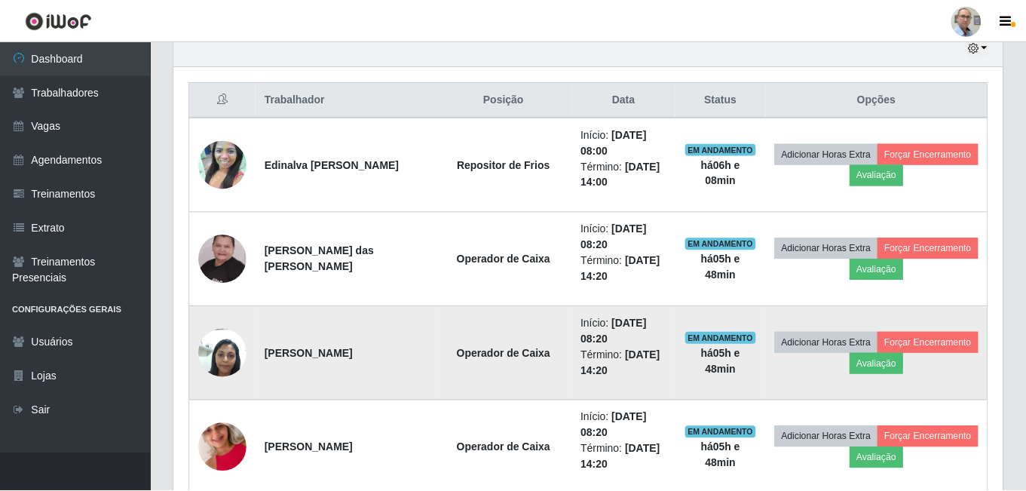
scroll to position [313, 829]
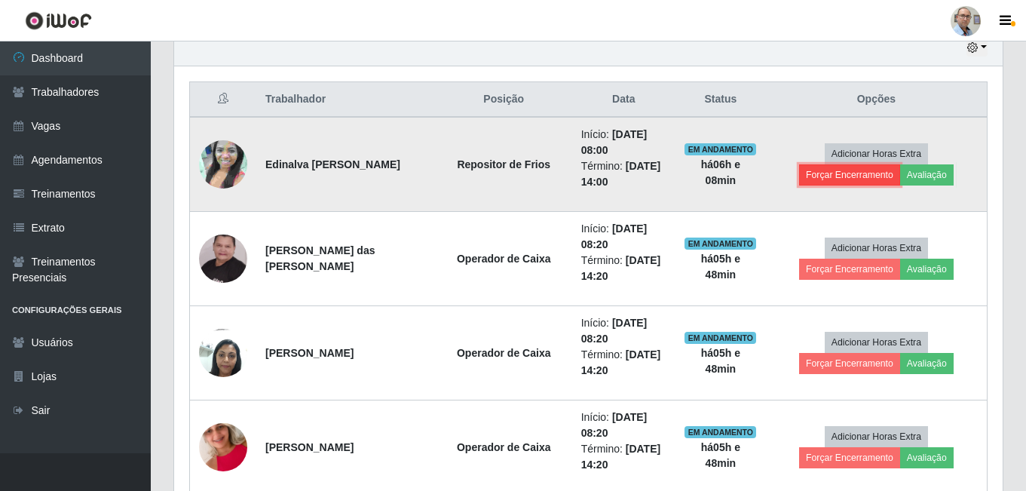
click at [832, 172] on button "Forçar Encerramento" at bounding box center [849, 174] width 101 height 21
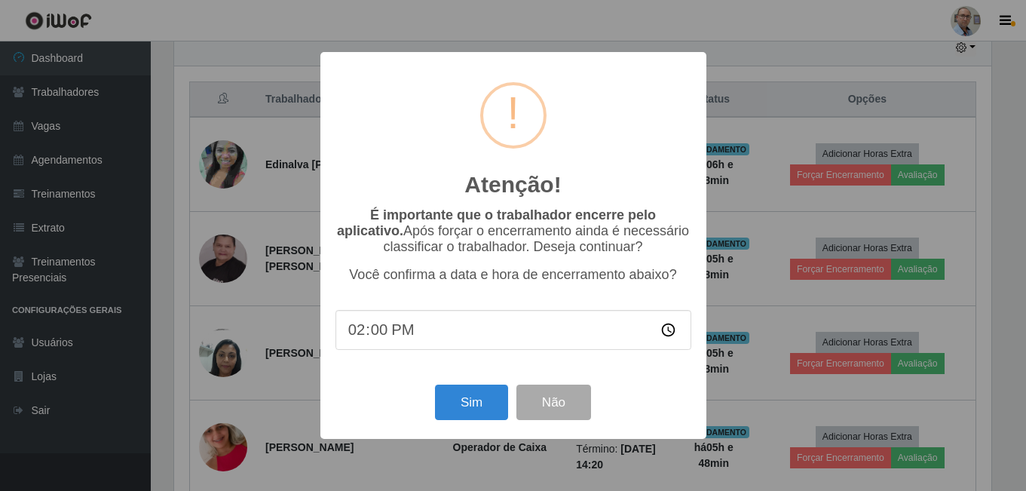
scroll to position [313, 821]
click at [477, 408] on button "Sim" at bounding box center [473, 402] width 73 height 35
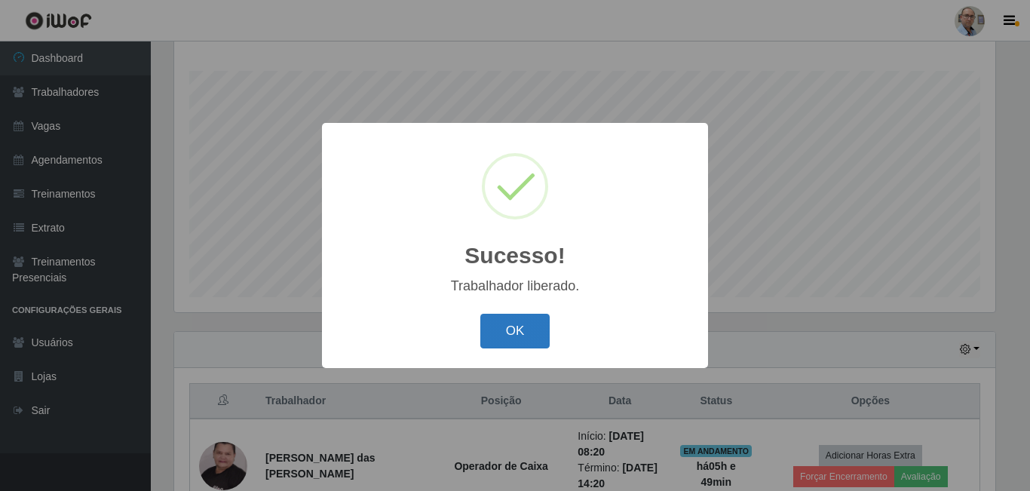
click at [522, 333] on button "OK" at bounding box center [515, 331] width 70 height 35
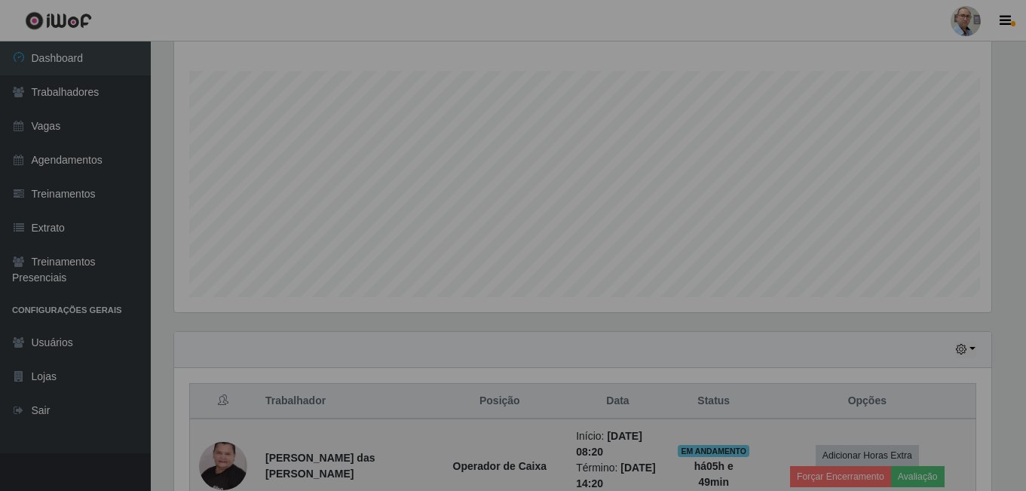
scroll to position [313, 829]
